Goal: Task Accomplishment & Management: Manage account settings

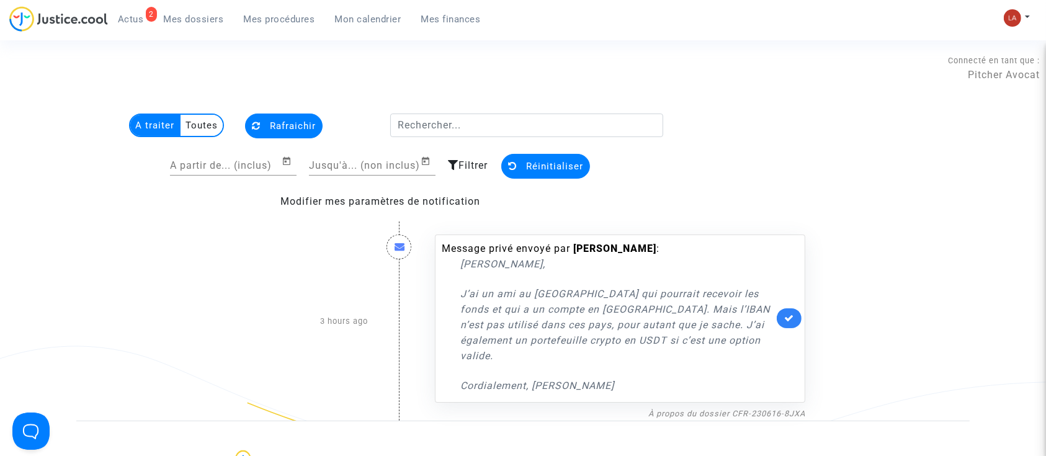
click at [144, 20] on link "2 Actus" at bounding box center [131, 19] width 46 height 19
click at [1014, 11] on img at bounding box center [1012, 17] width 17 height 17
click at [994, 54] on link "Changer de compte" at bounding box center [966, 64] width 125 height 20
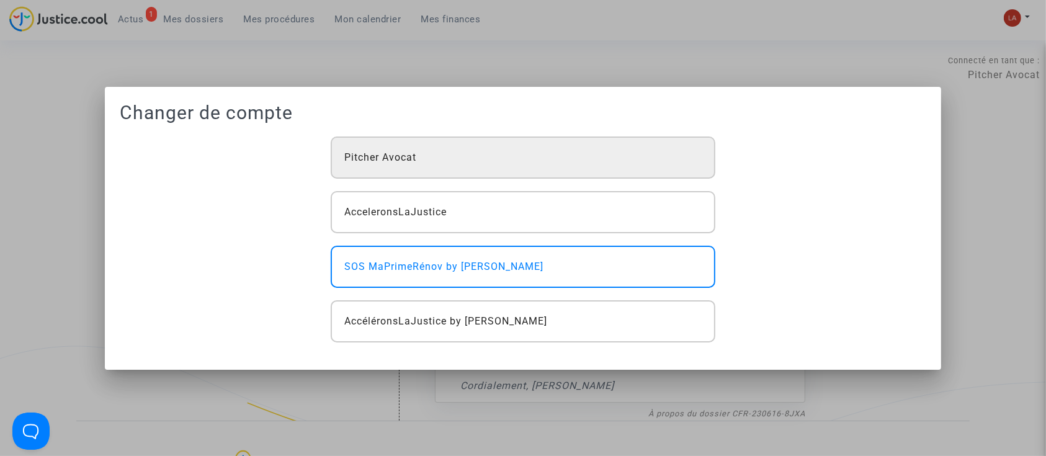
click at [370, 149] on div "Pitcher Avocat" at bounding box center [523, 157] width 385 height 42
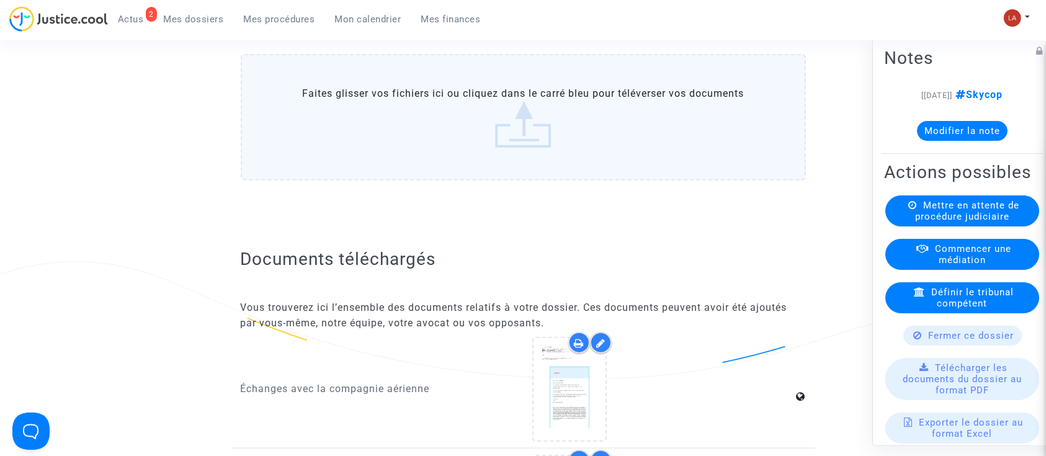
click at [284, 17] on span "Mes procédures" at bounding box center [279, 19] width 71 height 11
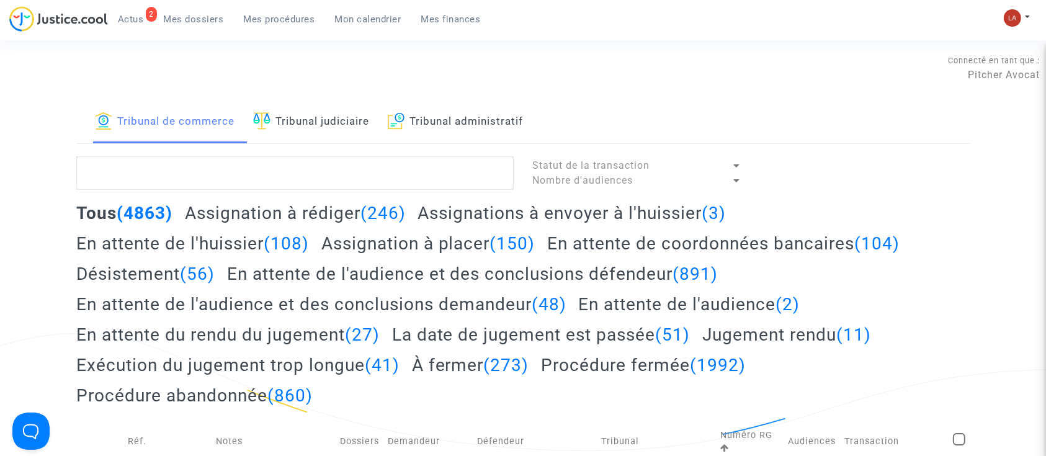
click at [348, 112] on link "Tribunal judiciaire" at bounding box center [311, 122] width 116 height 42
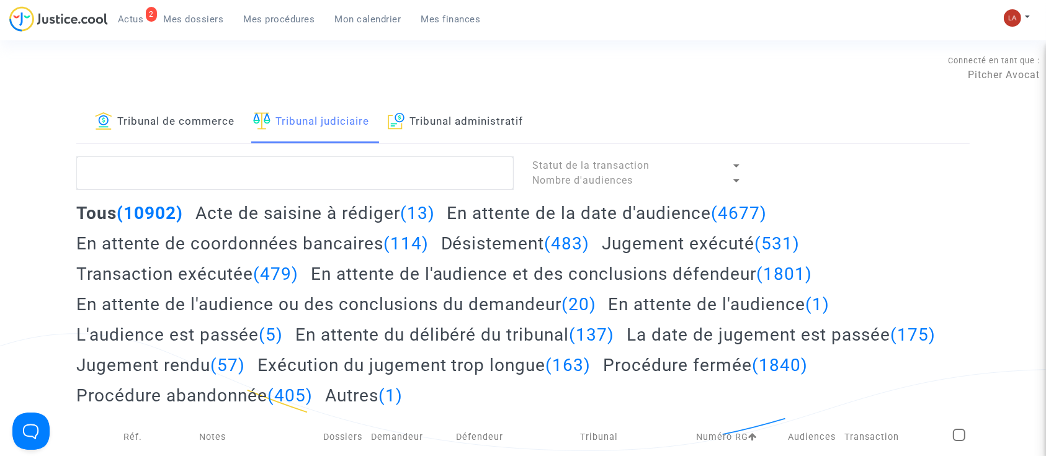
click at [347, 25] on link "Mon calendrier" at bounding box center [368, 19] width 86 height 19
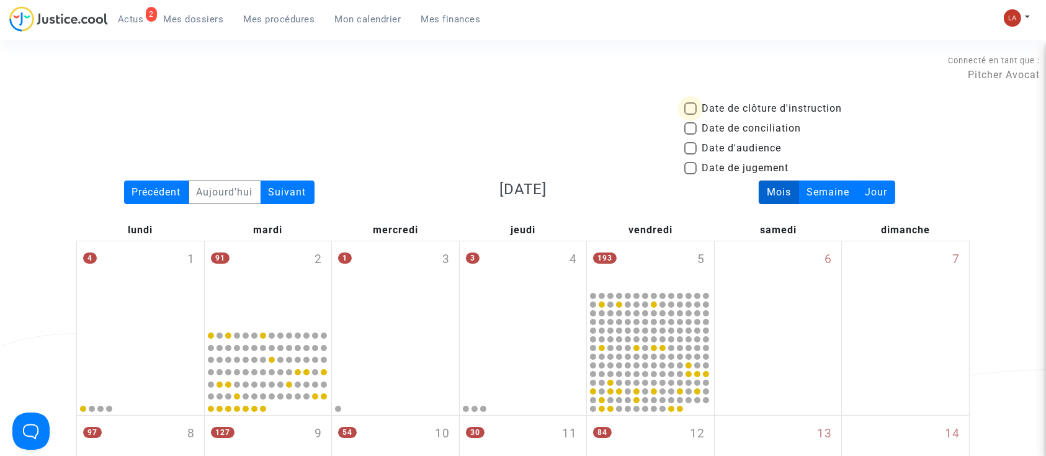
click at [778, 102] on span "Date de clôture d'instruction" at bounding box center [771, 108] width 140 height 15
click at [690, 115] on input "Date de clôture d'instruction" at bounding box center [690, 115] width 1 height 1
checkbox input "true"
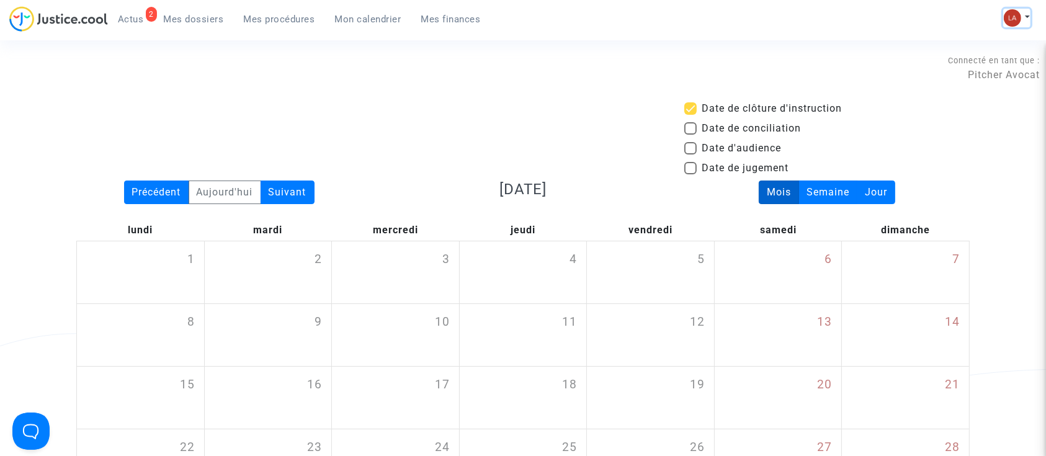
click at [1018, 17] on img at bounding box center [1012, 17] width 17 height 17
click at [983, 56] on link "Changer de compte" at bounding box center [966, 64] width 125 height 20
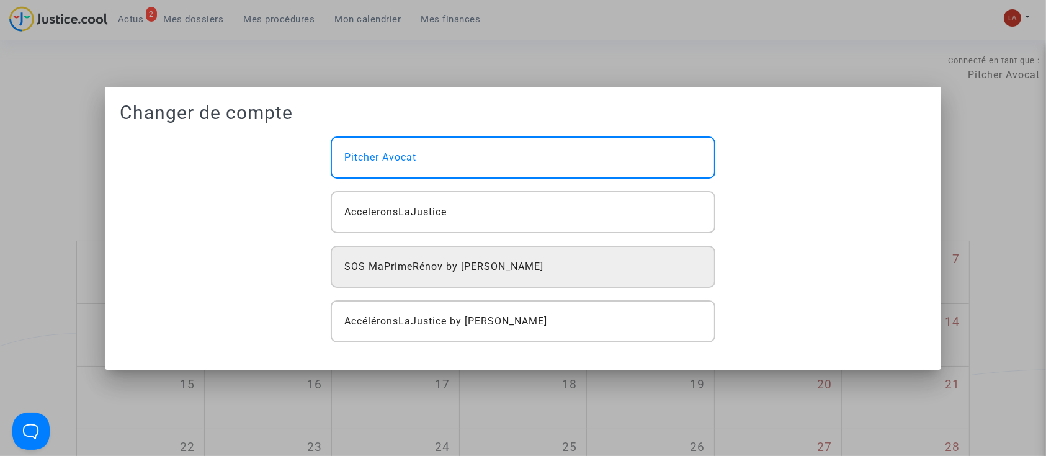
click at [417, 270] on span "SOS MaPrimeRénov by [PERSON_NAME]" at bounding box center [443, 266] width 199 height 15
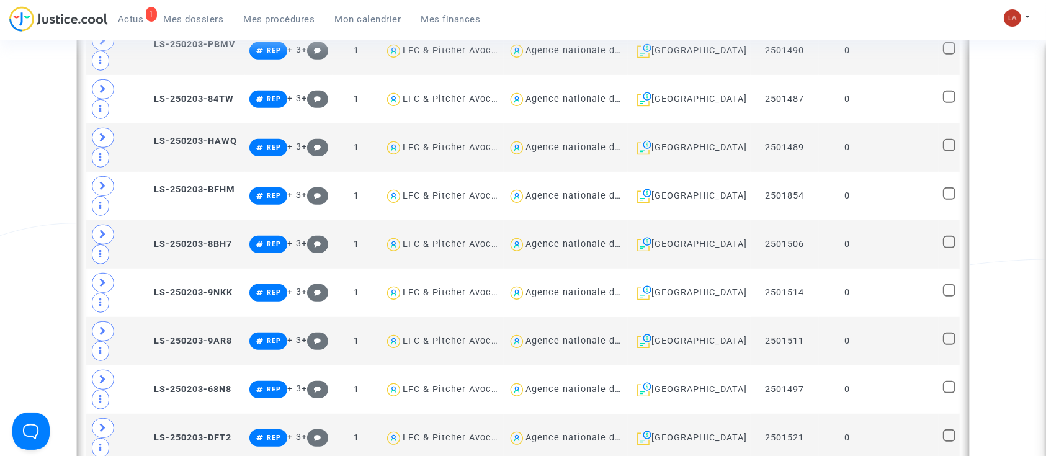
scroll to position [345, 0]
